Goal: Information Seeking & Learning: Learn about a topic

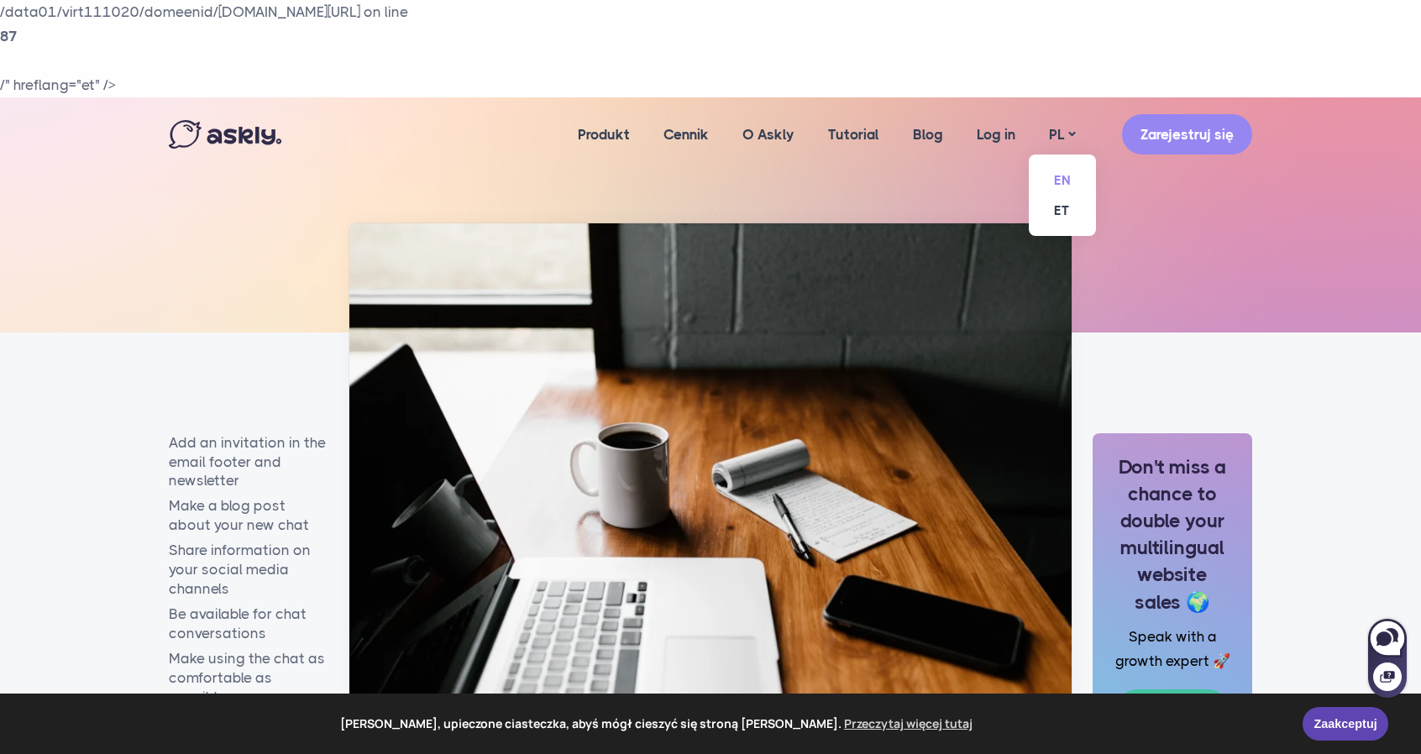
click at [1062, 174] on link "EN" at bounding box center [1062, 179] width 67 height 29
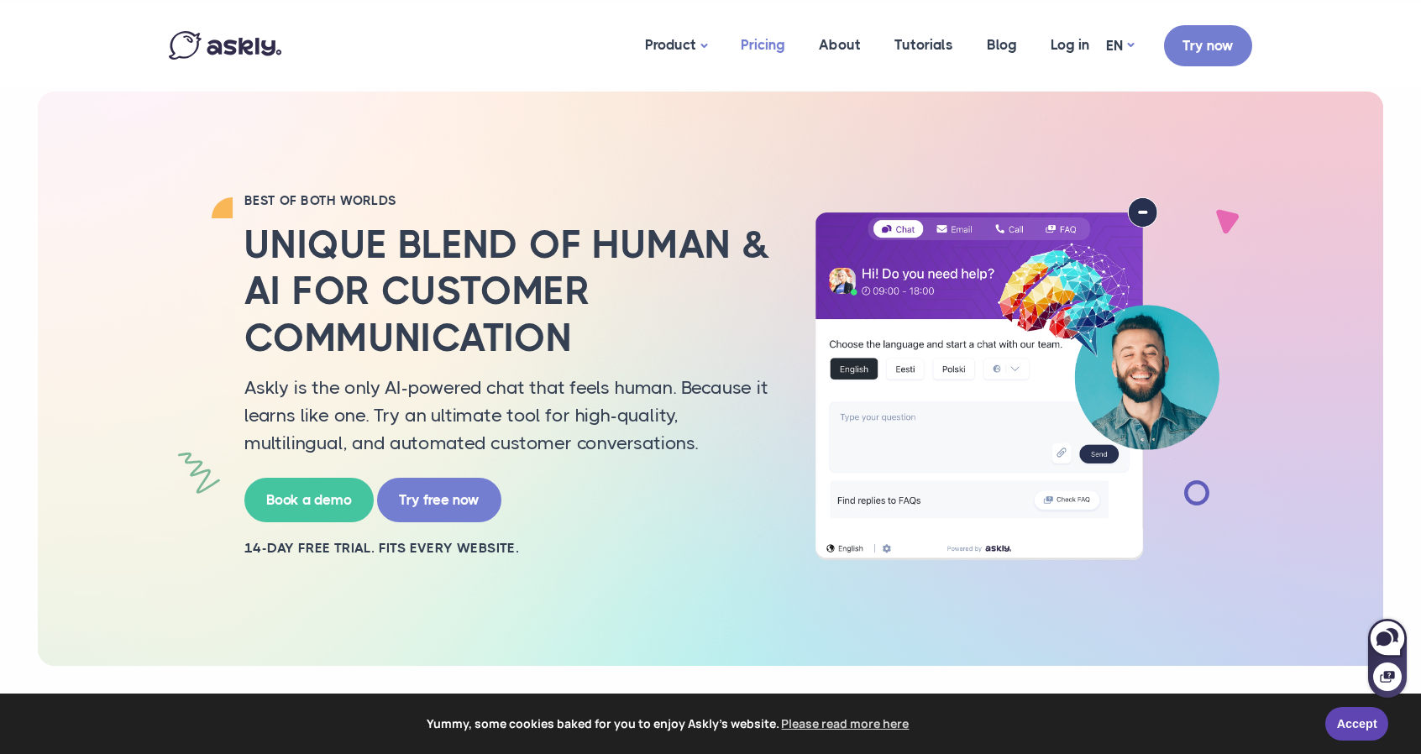
click at [774, 43] on link "Pricing" at bounding box center [763, 44] width 78 height 81
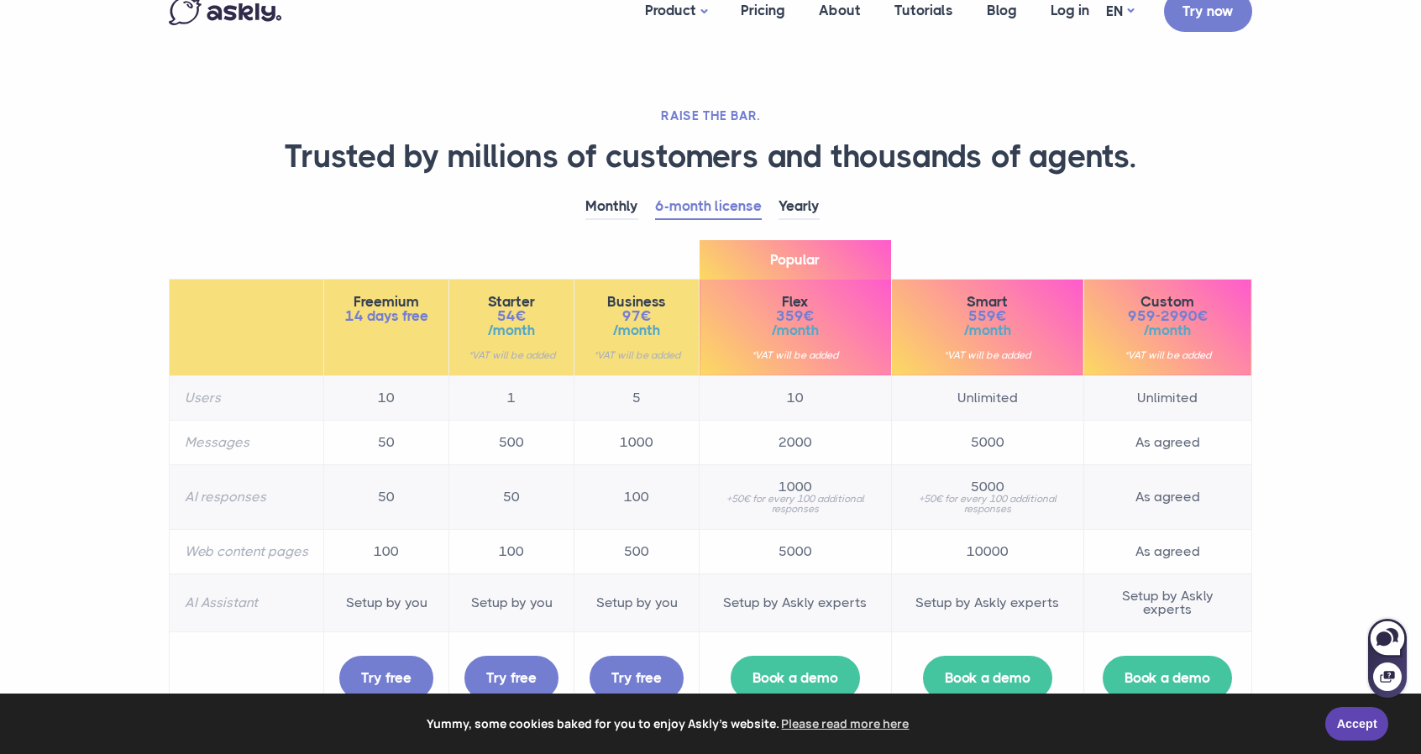
scroll to position [84, 0]
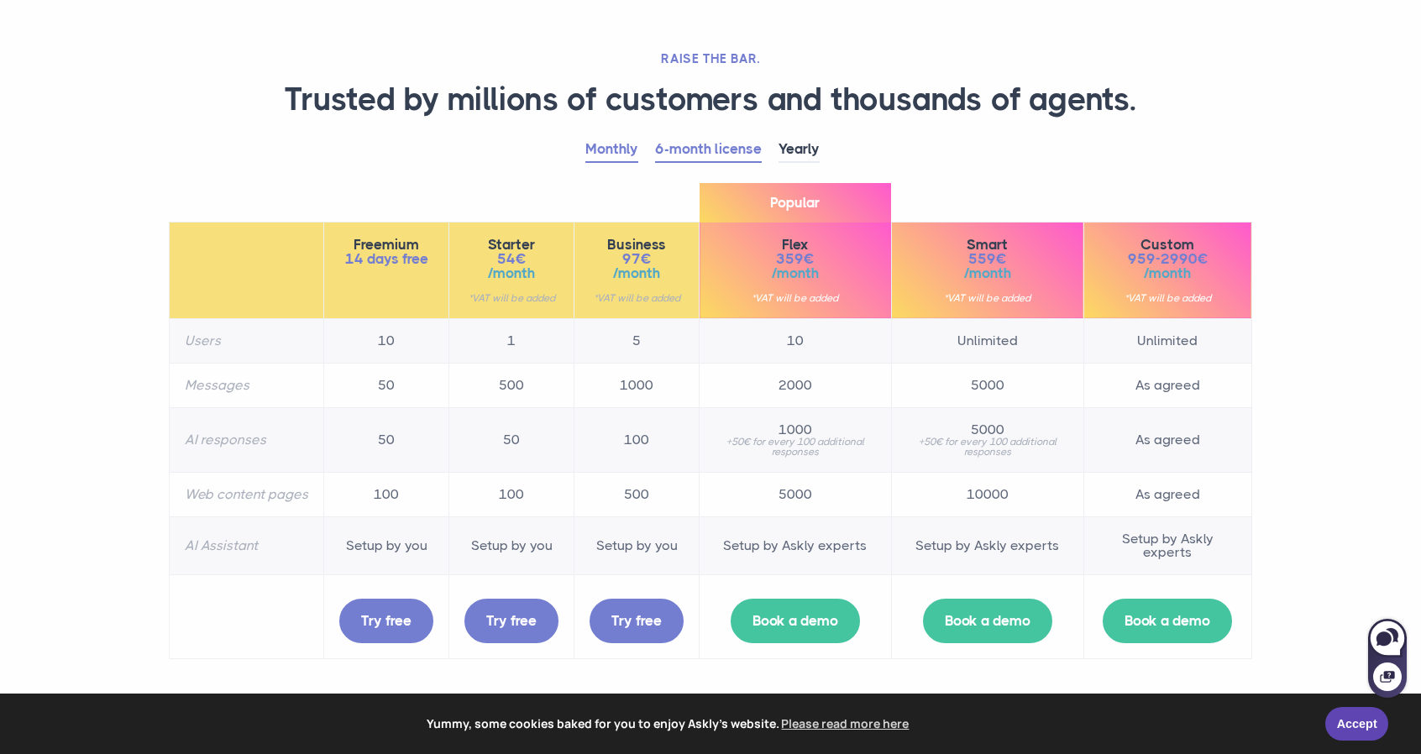
click at [619, 149] on link "Monthly" at bounding box center [611, 150] width 53 height 26
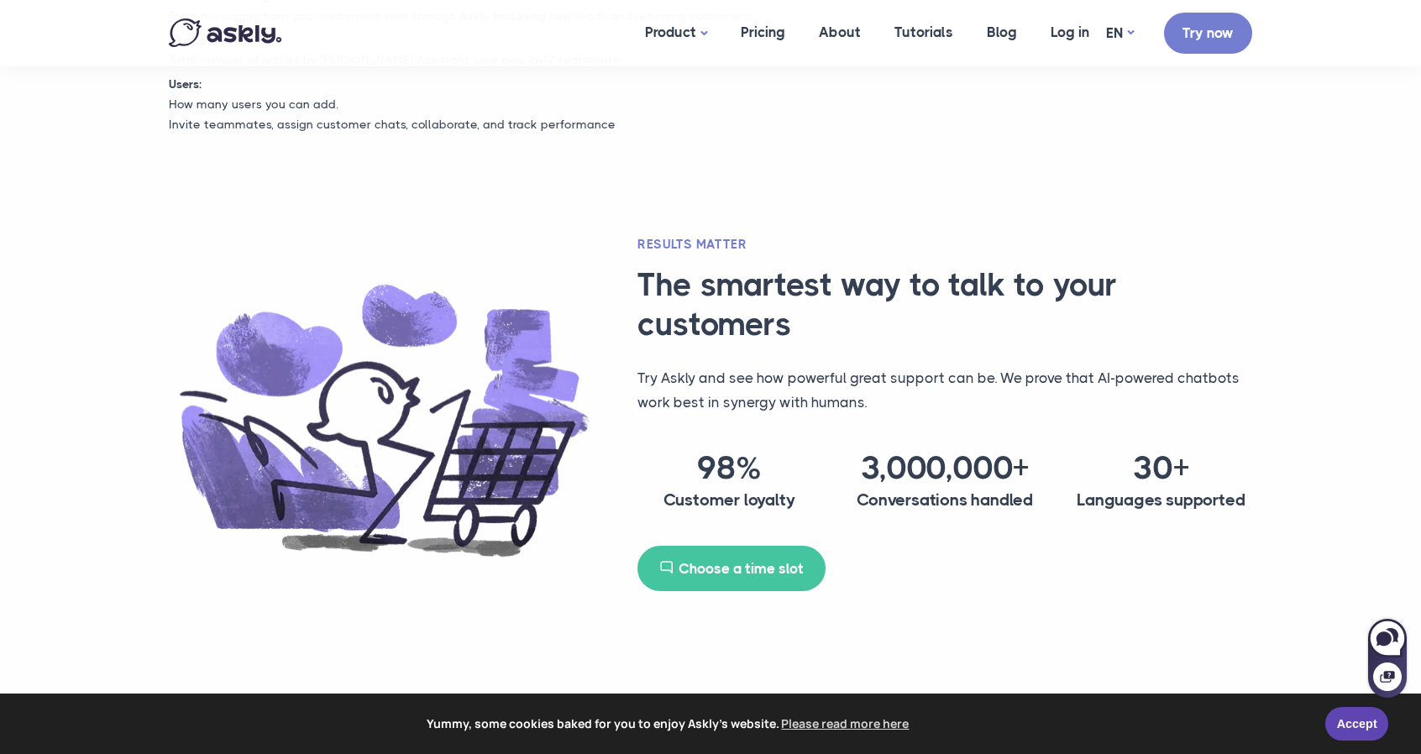
scroll to position [1092, 0]
